Goal: Navigation & Orientation: Find specific page/section

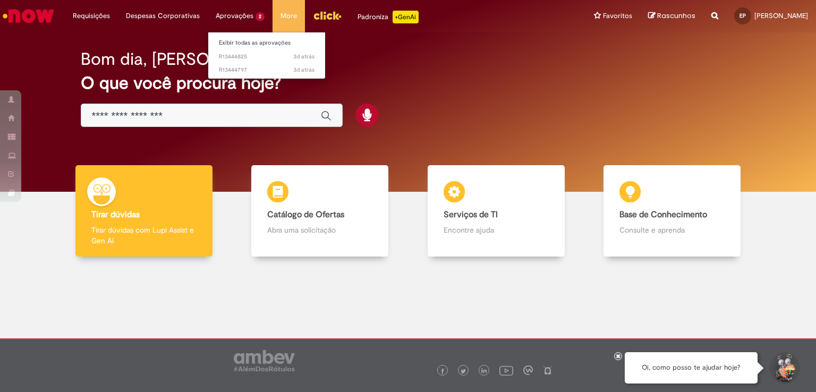
click at [229, 16] on li "Aprovações 2 Exibir todas as aprovações 3d atrás 3 dias atrás R13444825 3d atrá…" at bounding box center [240, 16] width 65 height 32
click at [232, 43] on link "Exibir todas as aprovações" at bounding box center [266, 43] width 117 height 12
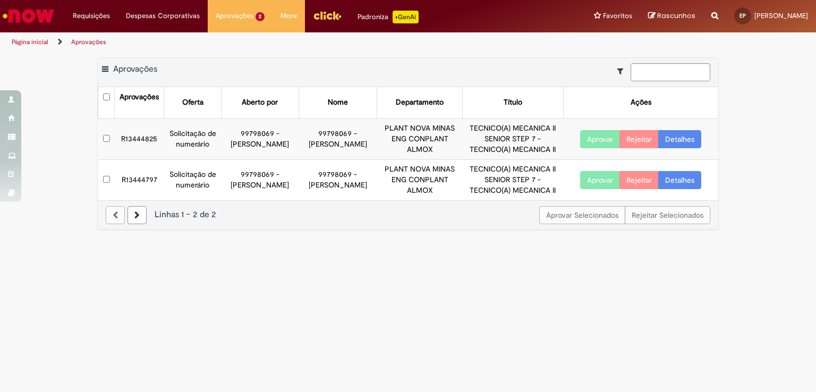
click at [36, 46] on li "Página inicial" at bounding box center [37, 42] width 58 height 20
click at [38, 42] on link "Página inicial" at bounding box center [30, 42] width 37 height 9
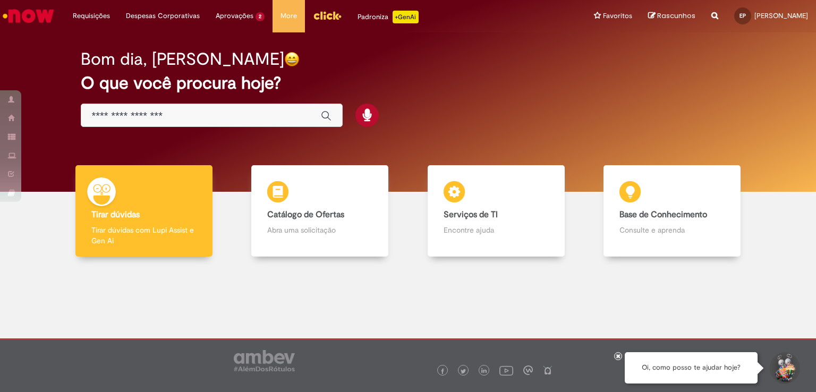
click at [39, 18] on img "Ir para a Homepage" at bounding box center [28, 15] width 55 height 21
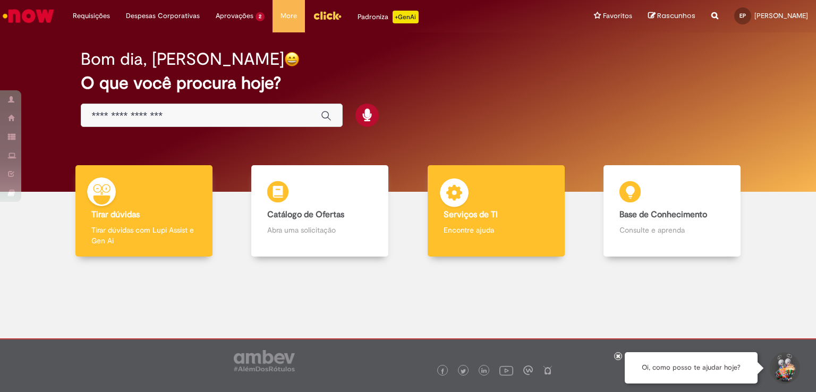
click at [456, 235] on div "Serviços de TI Serviços de TI Encontre ajuda" at bounding box center [496, 211] width 137 height 92
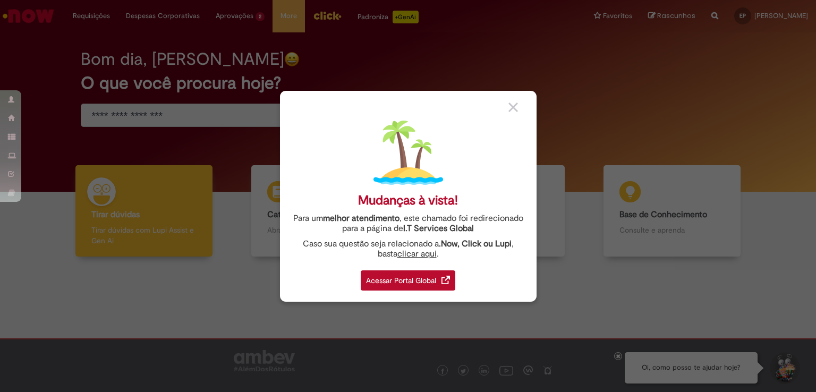
click at [405, 279] on div "Acessar Portal Global" at bounding box center [408, 281] width 95 height 20
